Goal: Answer question/provide support

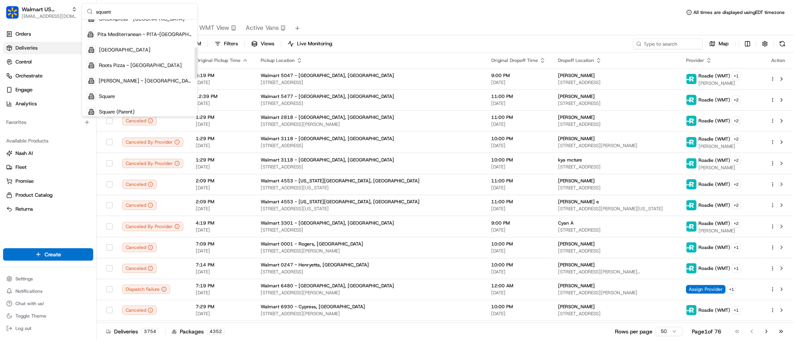
scroll to position [84, 0]
type input "square"
click at [133, 93] on div "Square" at bounding box center [140, 95] width 112 height 15
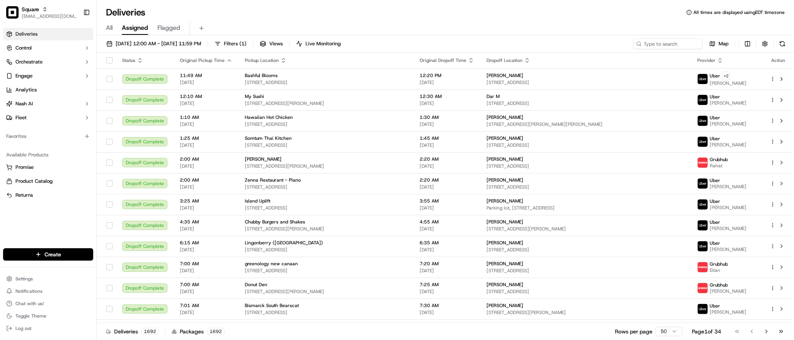
click at [399, 23] on div "All Assigned Flagged" at bounding box center [446, 29] width 698 height 14
click at [181, 44] on span "[DATE] 12:00 AM - [DATE] 11:59 PM" at bounding box center [159, 43] width 86 height 7
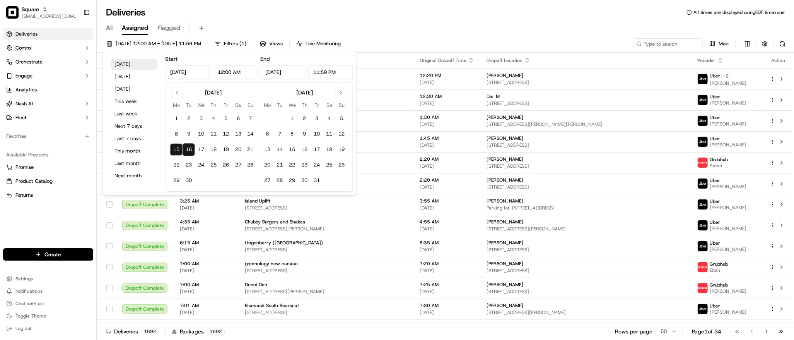
click at [144, 65] on button "[DATE]" at bounding box center [134, 64] width 46 height 11
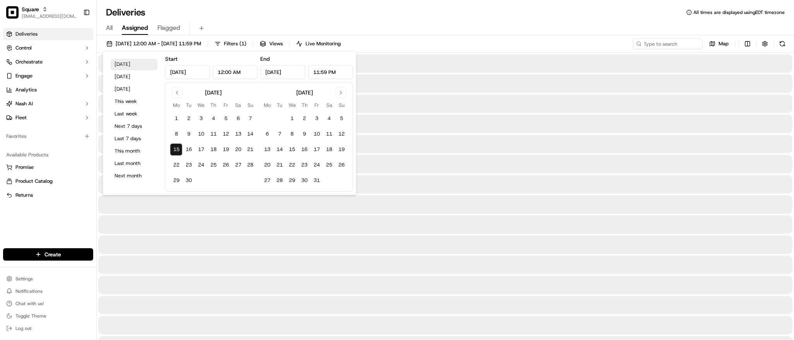
type input "[DATE]"
click at [653, 42] on input at bounding box center [656, 43] width 93 height 11
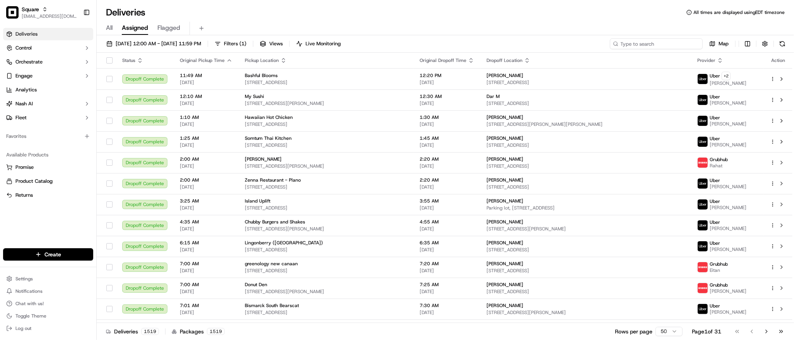
click at [653, 42] on input at bounding box center [656, 43] width 93 height 11
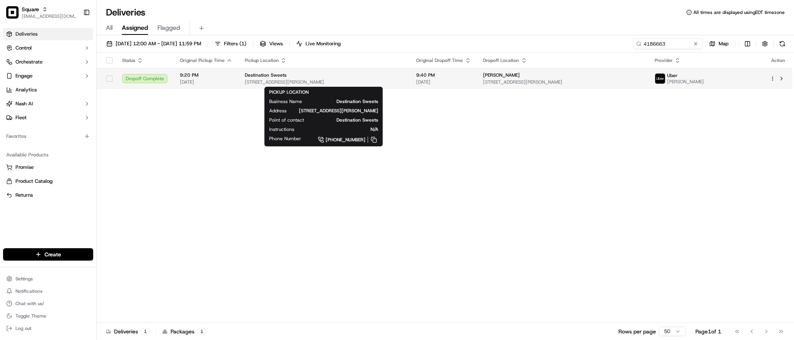
click at [397, 76] on div "Destination Sweets" at bounding box center [324, 75] width 159 height 6
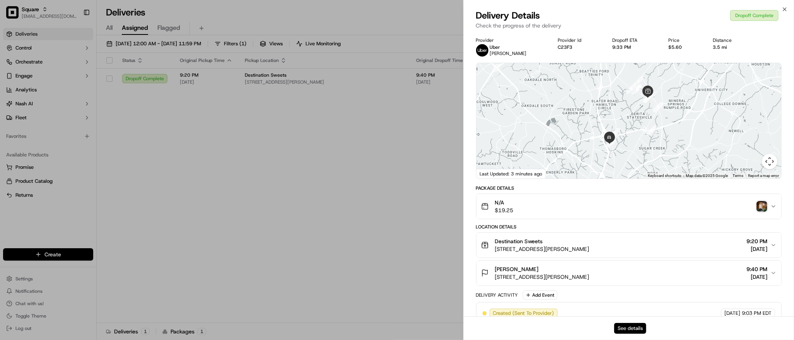
click at [632, 328] on button "See details" at bounding box center [630, 328] width 32 height 11
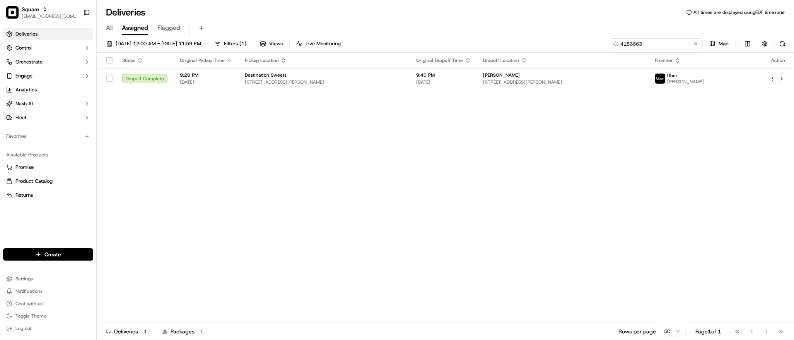
click at [652, 45] on input "4186663" at bounding box center [656, 43] width 93 height 11
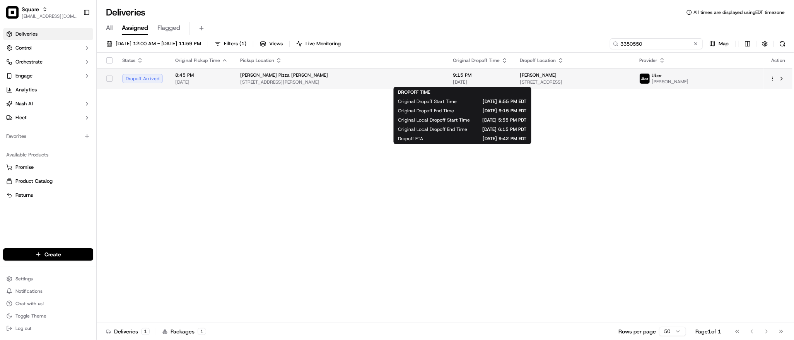
type input "3350550"
click at [457, 76] on span "9:15 PM" at bounding box center [481, 75] width 55 height 6
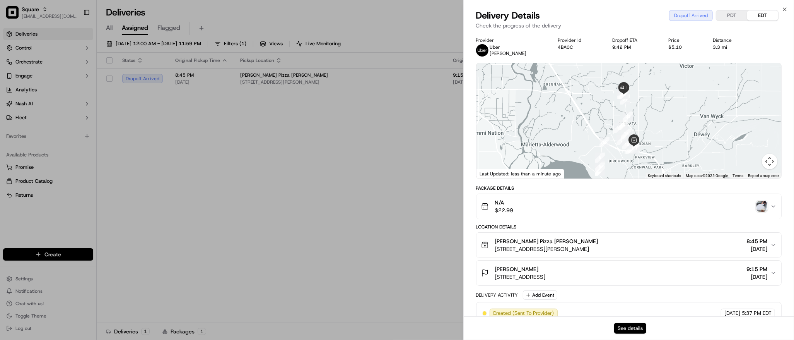
click at [626, 326] on button "See details" at bounding box center [630, 328] width 32 height 11
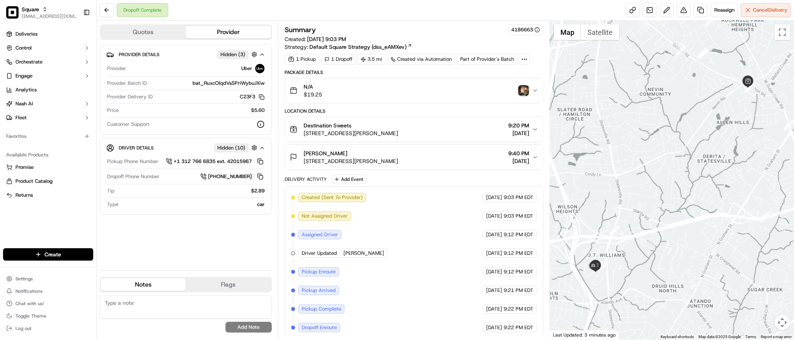
click at [636, 230] on div at bounding box center [672, 180] width 244 height 319
click at [181, 309] on textarea at bounding box center [186, 306] width 172 height 23
paste textarea "Caller Information: Customer Reason for Call: Customer order has a missing 2 st…"
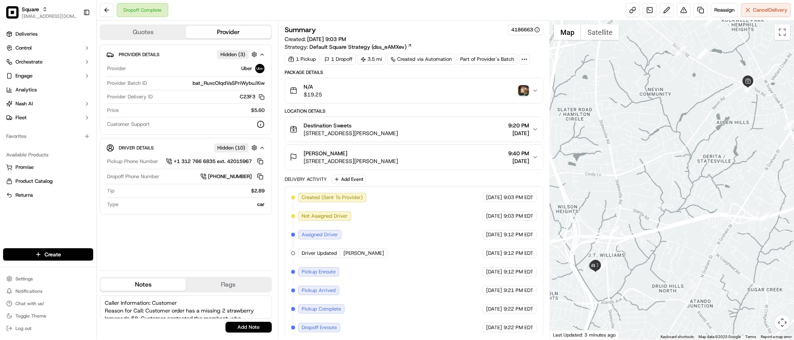
scroll to position [34, 0]
type textarea "Caller Information: Customer Reason for Call: Customer order has a missing 2 st…"
click at [249, 329] on button "Add Note" at bounding box center [249, 327] width 46 height 11
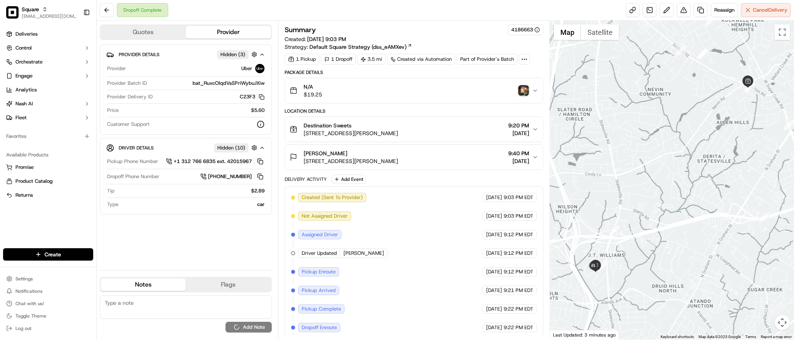
scroll to position [0, 0]
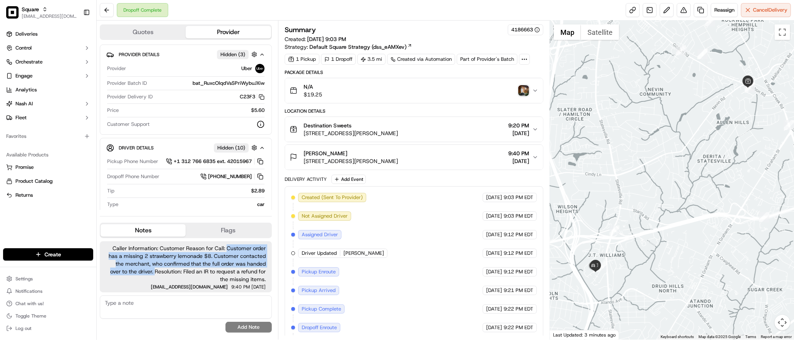
drag, startPoint x: 227, startPoint y: 250, endPoint x: 155, endPoint y: 272, distance: 75.6
click at [155, 272] on span "Caller Information: Customer Reason for Call: Customer order has a missing 2 st…" at bounding box center [186, 263] width 160 height 39
copy span "Customer order has a missing 2 strawberry lemonade $8. Customer contacted the m…"
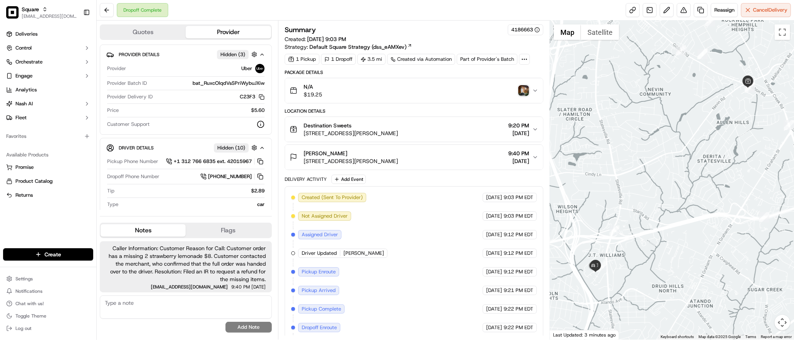
click at [450, 10] on div "Dropoff Complete Reassign Cancel Delivery" at bounding box center [446, 10] width 698 height 21
click at [685, 9] on button at bounding box center [684, 10] width 14 height 14
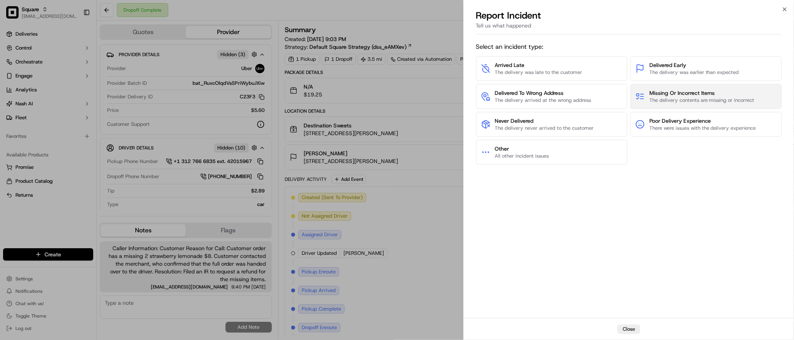
click at [703, 96] on span "Missing Or Incorrect Items" at bounding box center [702, 93] width 105 height 8
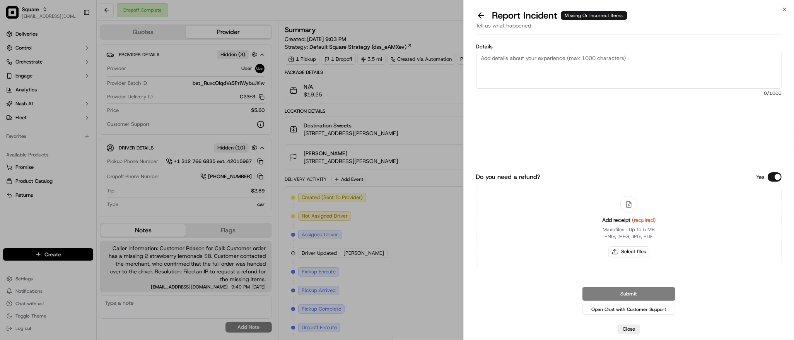
click at [773, 176] on button "Do you need a refund?" at bounding box center [775, 176] width 14 height 9
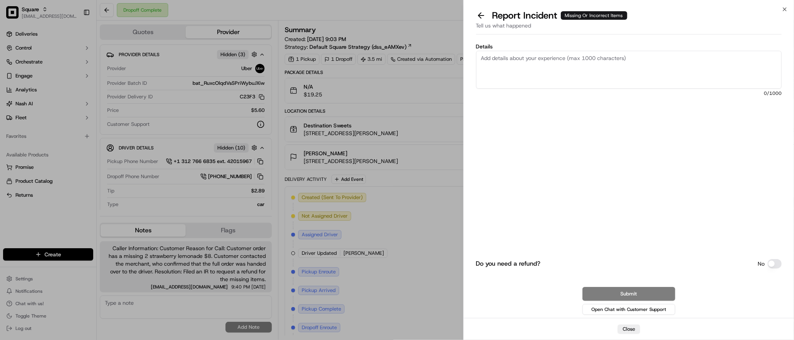
click at [773, 176] on div "Do you need a refund? No Submit Open Chat with Customer Support" at bounding box center [629, 239] width 306 height 156
click at [611, 62] on textarea "Details" at bounding box center [629, 70] width 306 height 38
paste textarea "Customer order has a missing 2 strawberry lemonade $8. Customer contacted the m…"
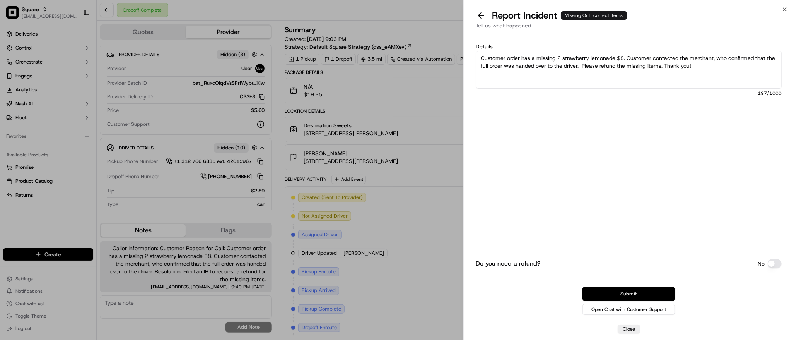
type textarea "Customer order has a missing 2 strawberry lemonade $8. Customer contacted the m…"
click at [632, 296] on button "Submit" at bounding box center [629, 294] width 93 height 14
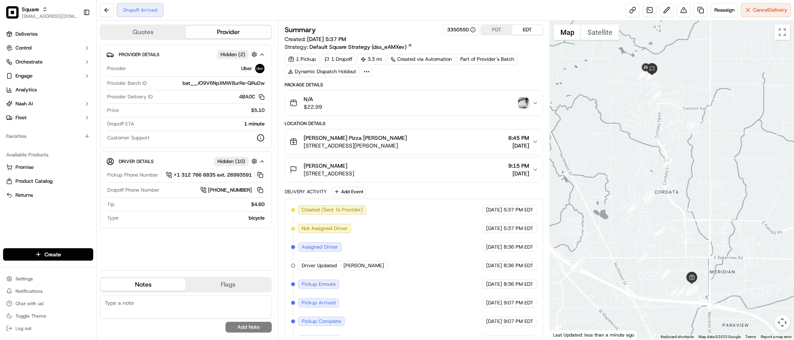
scroll to position [53, 0]
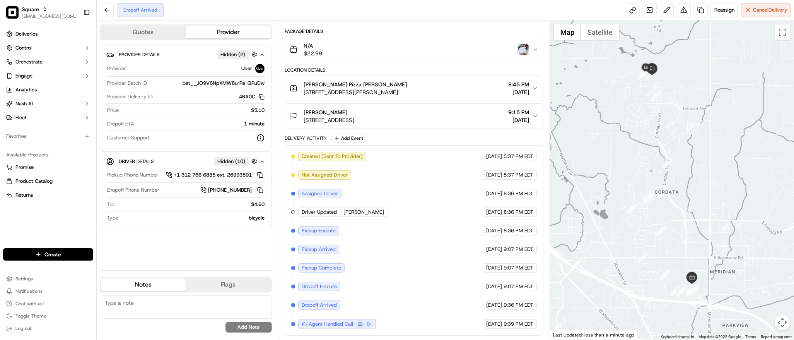
click at [522, 48] on img "button" at bounding box center [524, 49] width 11 height 11
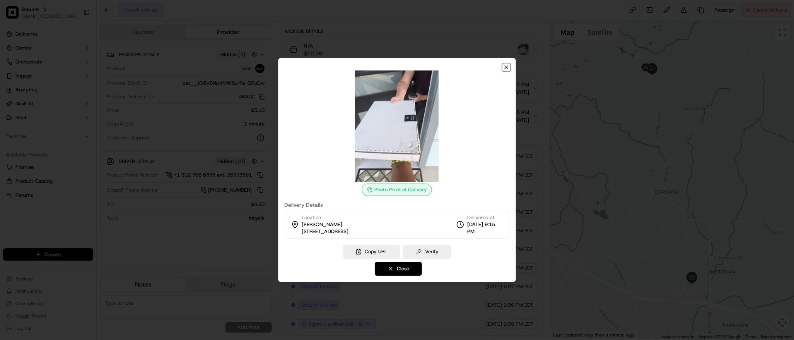
click at [506, 67] on icon "button" at bounding box center [506, 67] width 3 height 3
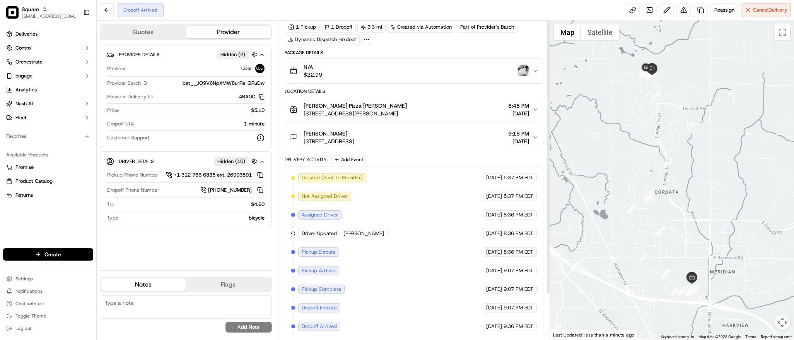
scroll to position [0, 0]
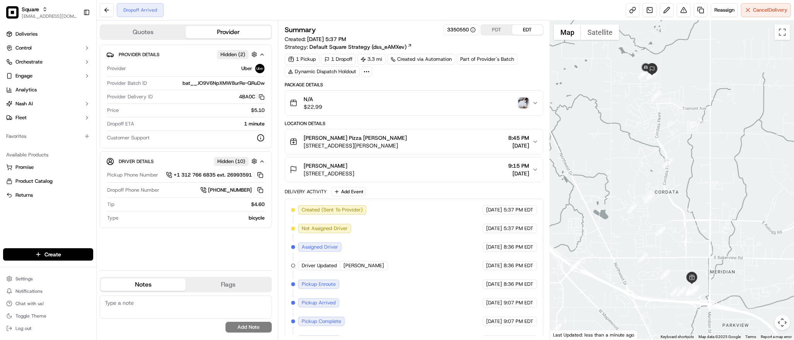
click at [519, 104] on img "button" at bounding box center [524, 103] width 11 height 11
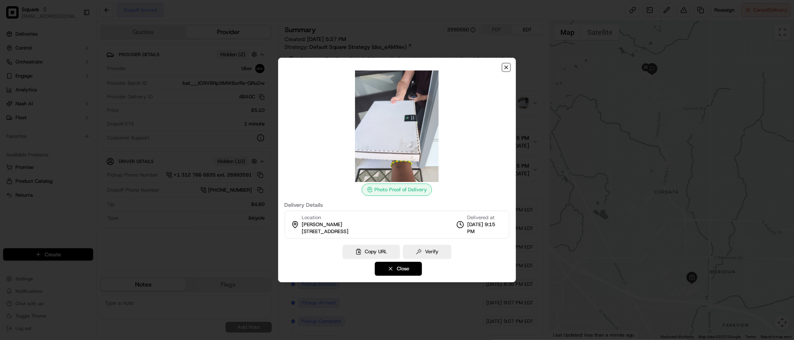
click at [508, 66] on icon "button" at bounding box center [506, 67] width 3 height 3
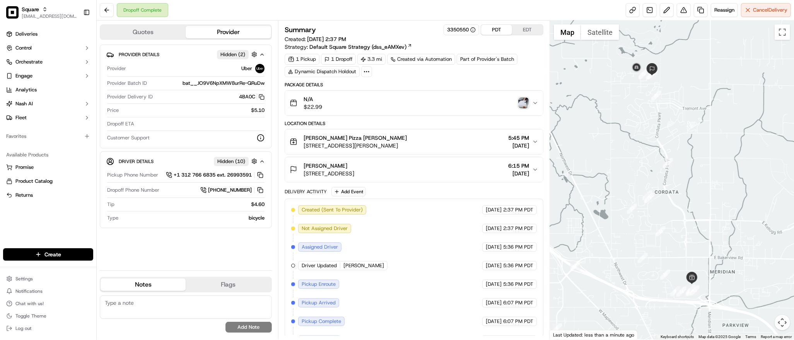
click at [489, 27] on button "PDT" at bounding box center [496, 30] width 31 height 10
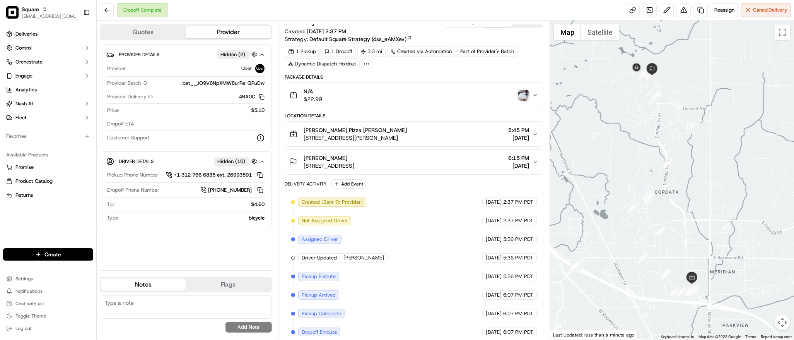
scroll to position [72, 0]
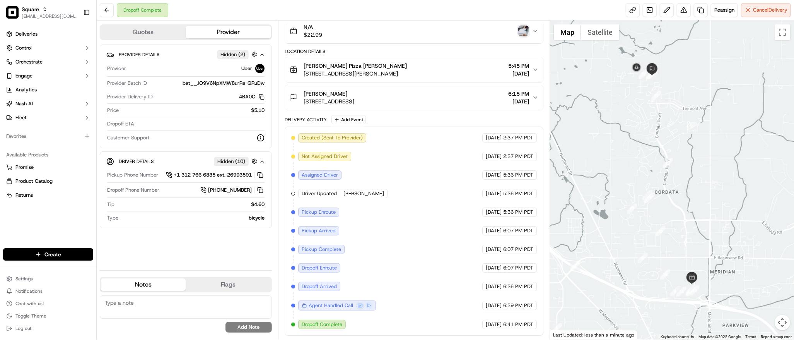
click at [623, 166] on div at bounding box center [672, 180] width 244 height 319
click at [420, 231] on div "Created (Sent To Provider) Uber 09/15/2025 2:37 PM PDT Not Assigned Driver Uber…" at bounding box center [414, 231] width 246 height 196
drag, startPoint x: 365, startPoint y: 64, endPoint x: 301, endPoint y: 61, distance: 64.7
click at [301, 61] on button "Natalino’s Pizza Bellis 1 Bellis Fair Pkwy #22, Bellingham, WA 98226, USA 5:45 …" at bounding box center [414, 69] width 258 height 25
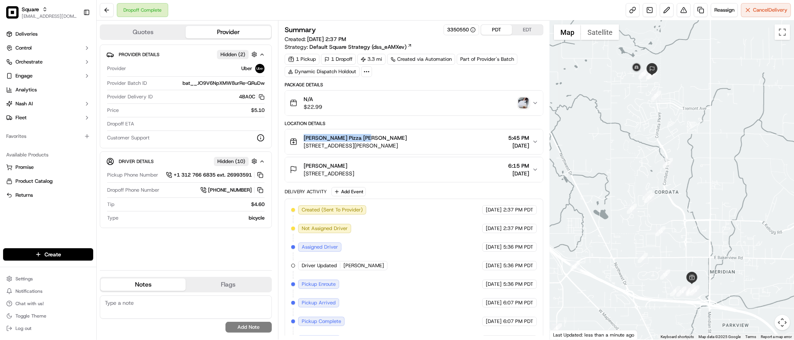
click at [491, 33] on button "PDT" at bounding box center [496, 30] width 31 height 10
click at [462, 170] on div "Leslie Castonguay 549 Northview St, Bellingham, WA 98226, USA 6:15 PM 09/15/2025" at bounding box center [411, 169] width 243 height 15
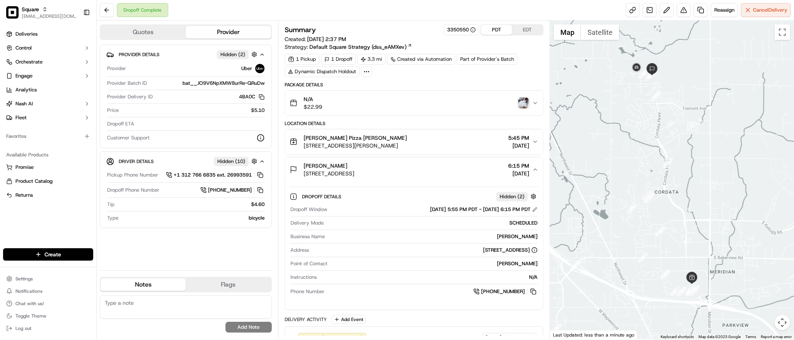
click at [178, 306] on textarea at bounding box center [186, 306] width 172 height 23
paste textarea "Caller Information: Merchant Reason for Call: The delivery is late and has pass…"
type textarea "Caller Information: Merchant Reason for Call: The delivery is late and has pass…"
click at [244, 326] on button "Add Note" at bounding box center [249, 327] width 46 height 11
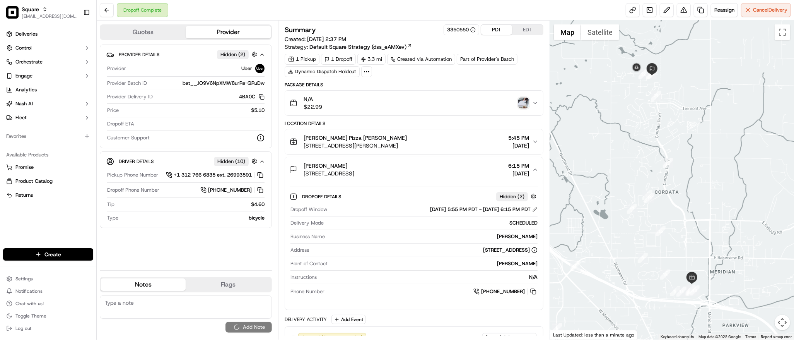
scroll to position [0, 0]
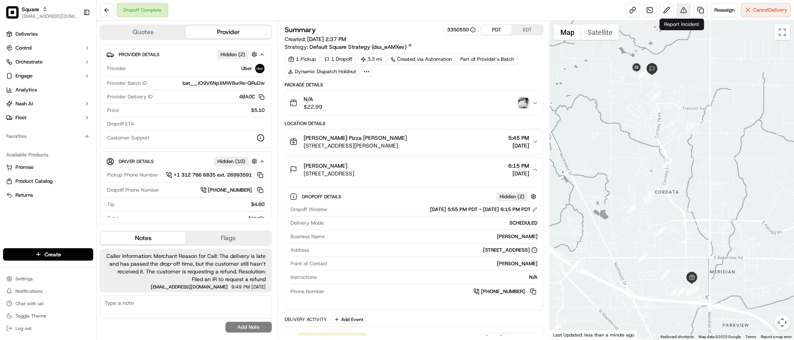
click at [683, 9] on button at bounding box center [684, 10] width 14 height 14
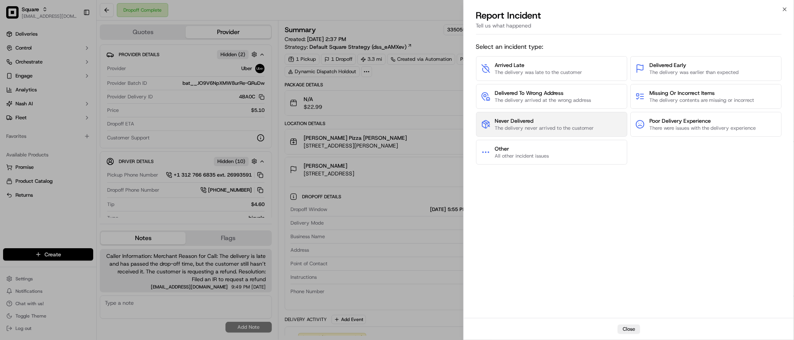
click at [573, 125] on span "The delivery never arrived to the customer" at bounding box center [544, 128] width 99 height 7
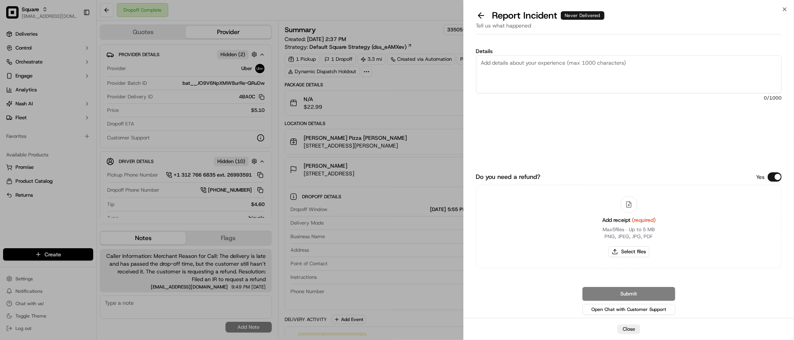
click at [783, 175] on div "Details 0 /1000 Do you need a refund? Yes Add receipt (required) Max 5 files ∙ …" at bounding box center [629, 178] width 330 height 280
click at [779, 178] on button "Do you need a refund?" at bounding box center [775, 176] width 14 height 9
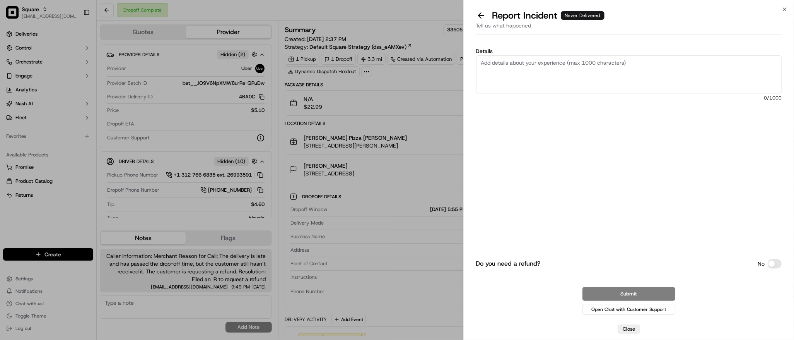
paste textarea "The delivery is late and has passed the drop-off time, but the customer still h…"
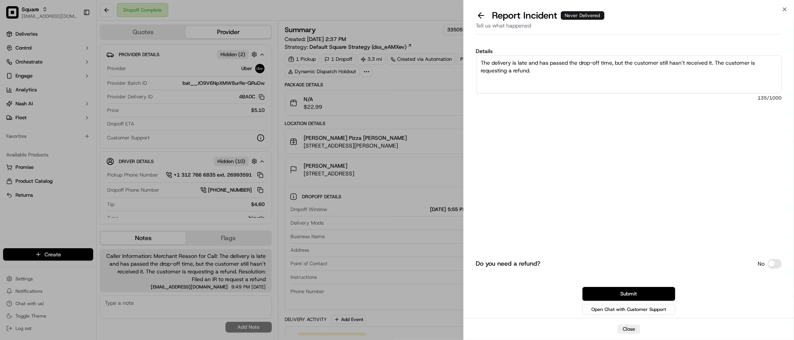
click at [578, 73] on textarea "The delivery is late and has passed the drop-off time, but the customer still h…" at bounding box center [629, 74] width 306 height 38
type textarea "The delivery is late and has passed the drop-off time, but the customer still h…"
click at [630, 291] on button "Submit" at bounding box center [629, 294] width 93 height 14
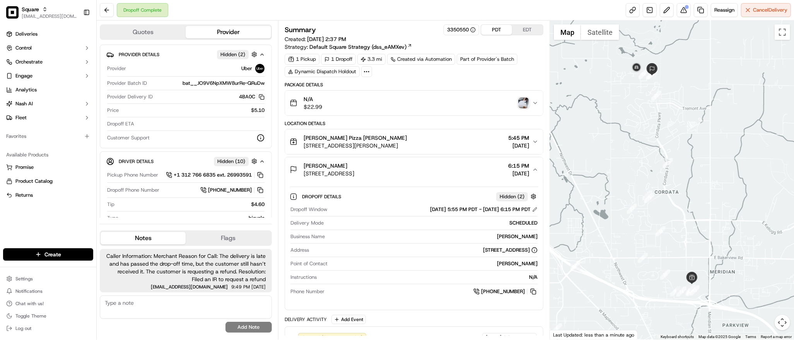
click at [692, 220] on div at bounding box center [672, 180] width 244 height 319
click at [354, 177] on span "[STREET_ADDRESS]" at bounding box center [329, 173] width 51 height 8
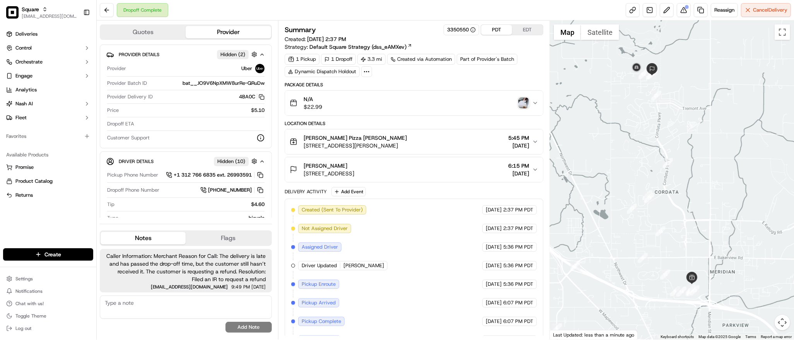
click at [354, 177] on span "[STREET_ADDRESS]" at bounding box center [329, 173] width 51 height 8
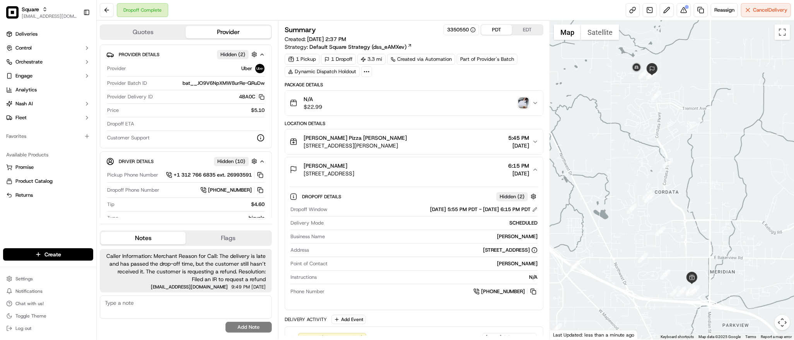
click at [510, 236] on div "[PERSON_NAME]" at bounding box center [433, 236] width 210 height 7
copy div "[PERSON_NAME]"
click at [692, 128] on div at bounding box center [672, 180] width 244 height 319
